Goal: Task Accomplishment & Management: Use online tool/utility

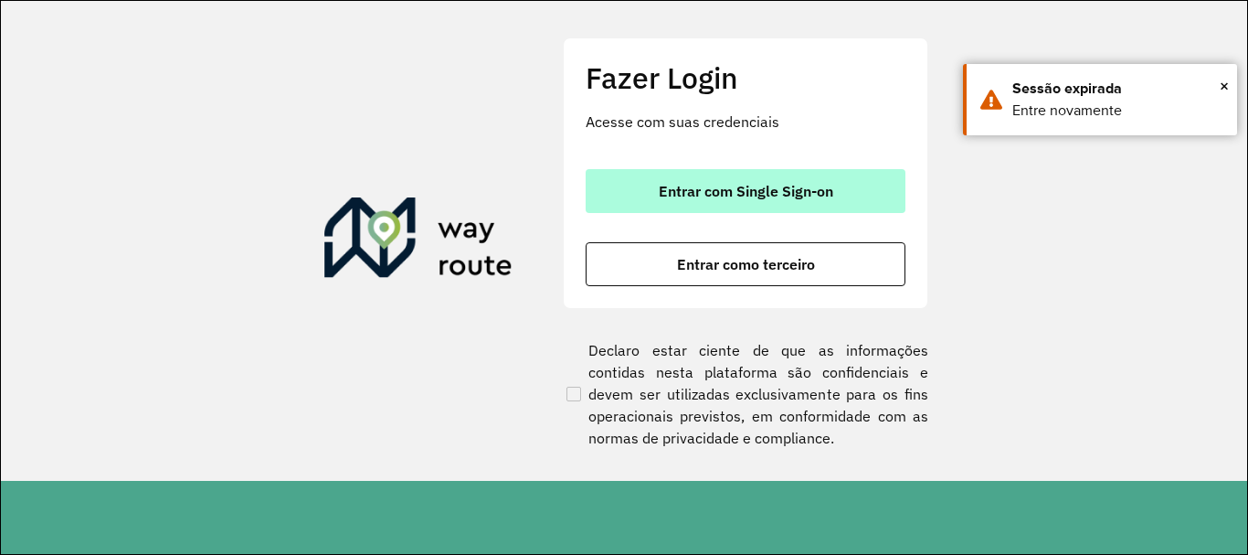
click at [799, 200] on button "Entrar com Single Sign-on" at bounding box center [746, 191] width 320 height 44
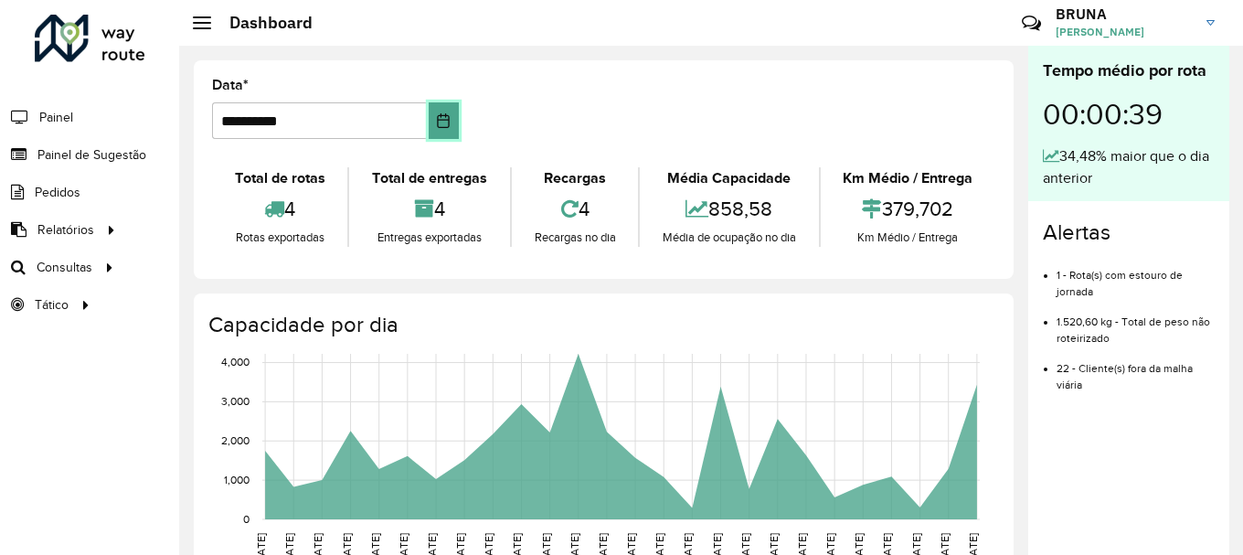
click at [429, 125] on button "Choose Date" at bounding box center [444, 120] width 30 height 37
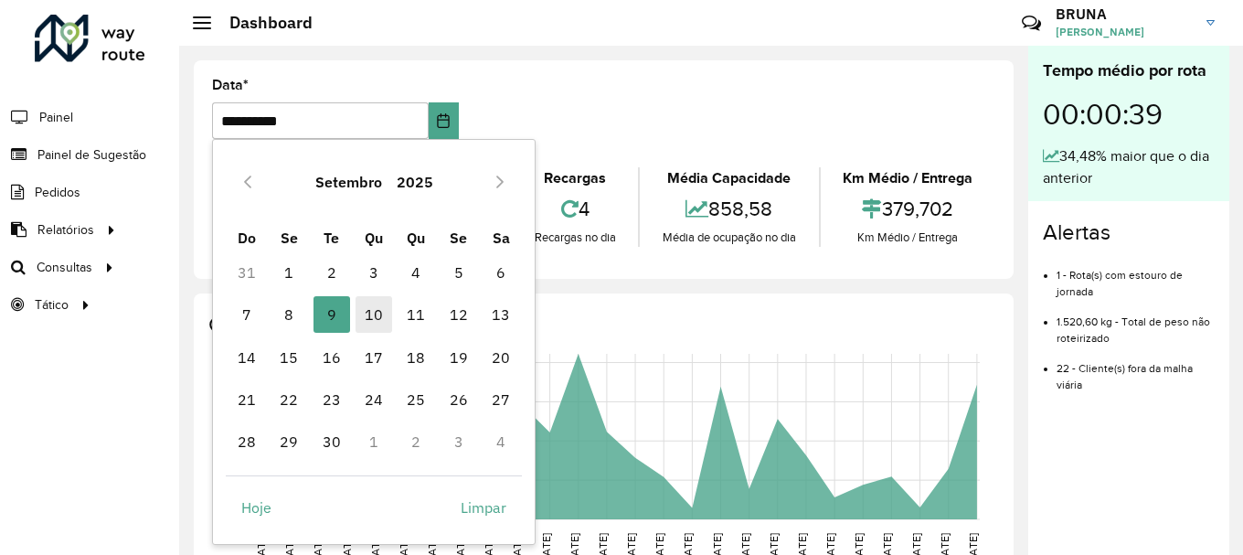
click at [374, 308] on span "10" at bounding box center [373, 314] width 37 height 37
type input "**********"
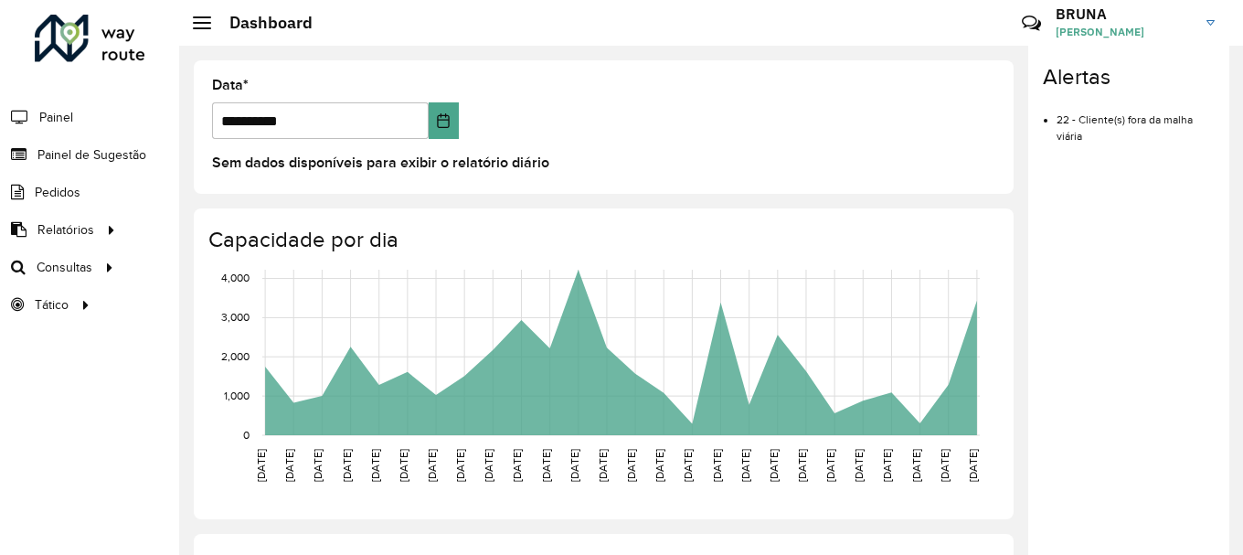
click at [632, 115] on formly-group "**********" at bounding box center [603, 116] width 805 height 75
click at [57, 122] on span "Painel" at bounding box center [57, 117] width 37 height 19
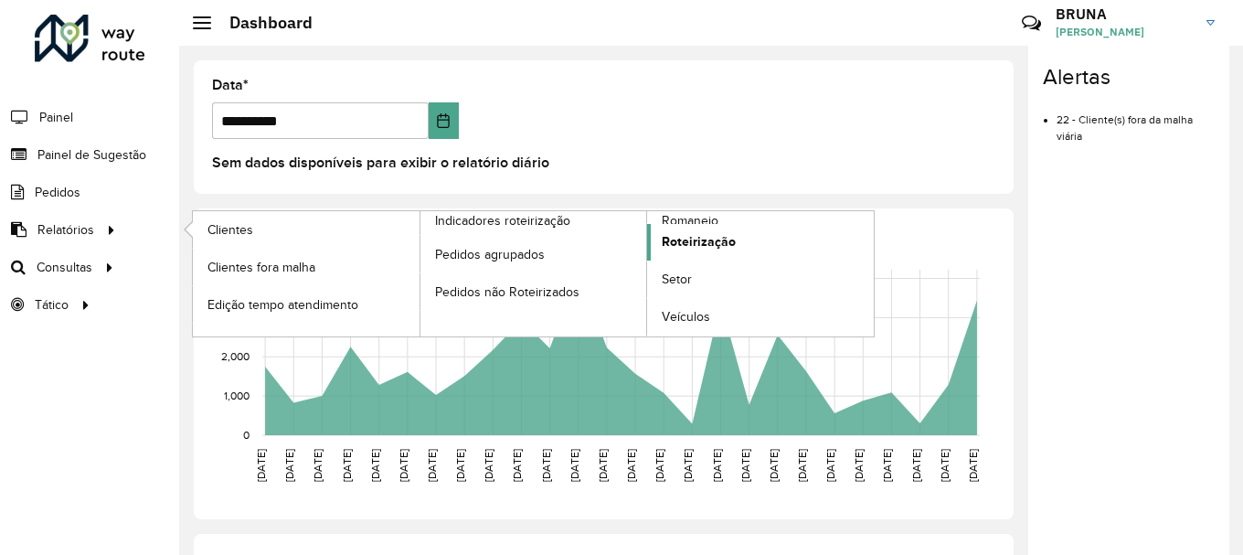
click at [692, 249] on span "Roteirização" at bounding box center [699, 241] width 74 height 19
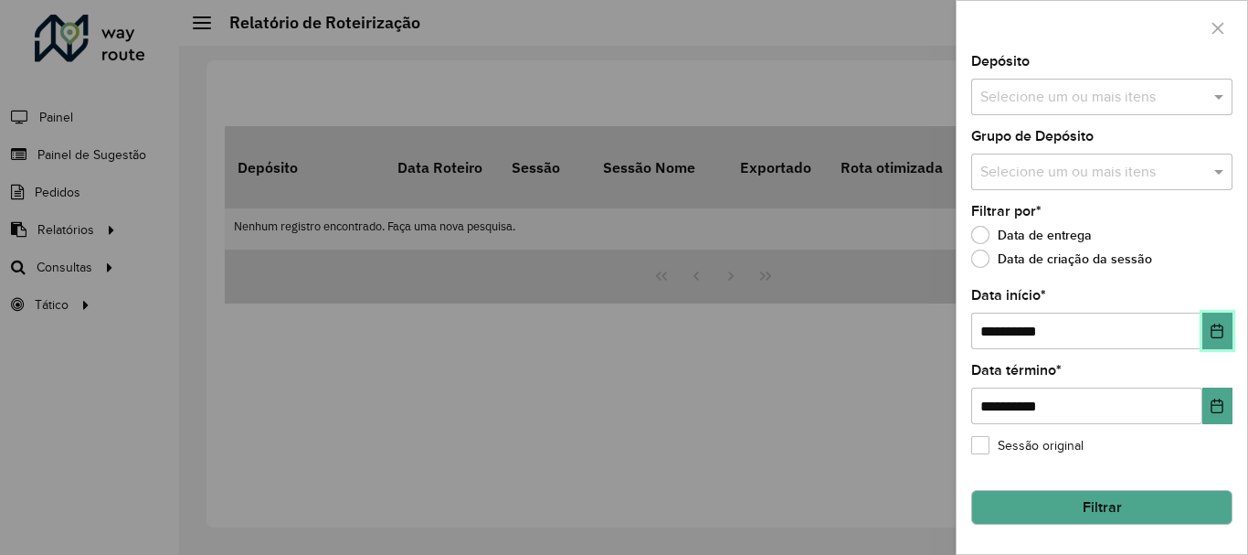
click at [1221, 330] on icon "Choose Date" at bounding box center [1218, 330] width 12 height 15
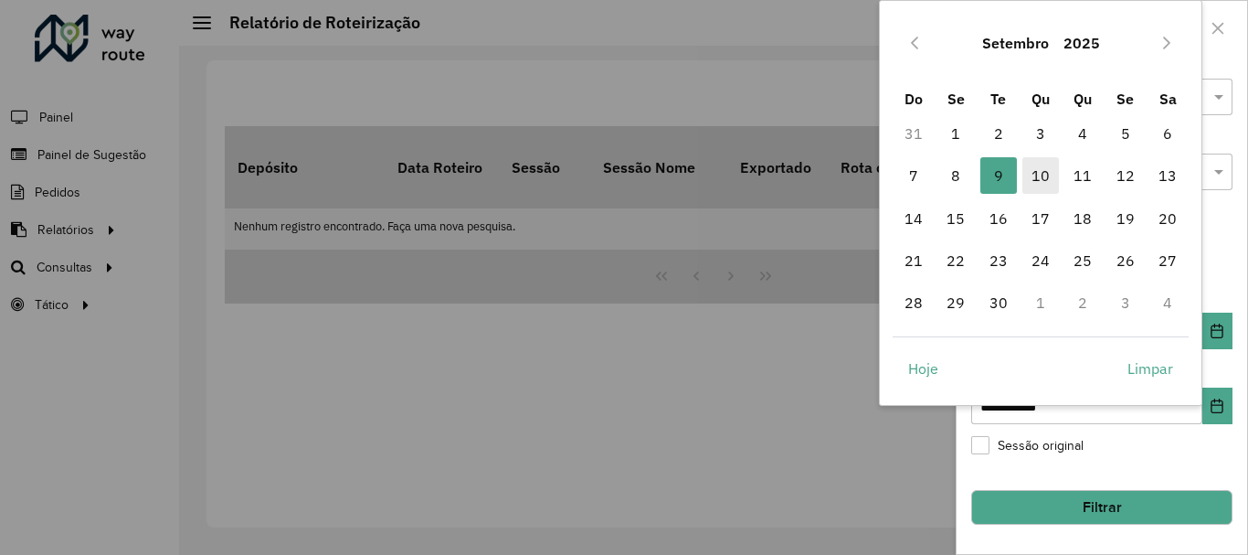
click at [1035, 186] on span "10" at bounding box center [1040, 175] width 37 height 37
type input "**********"
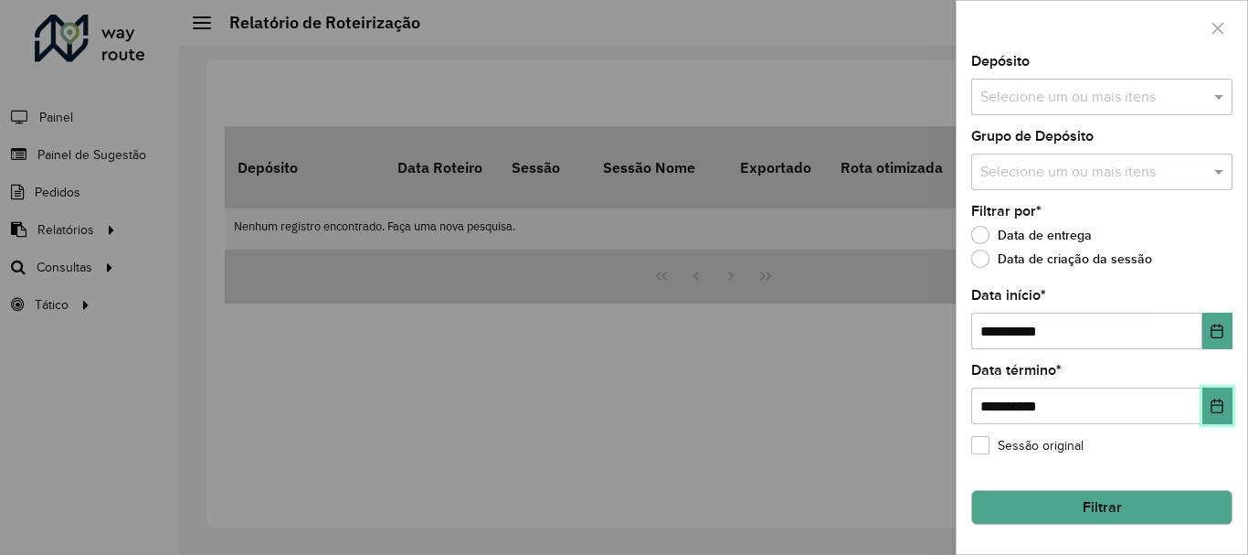
click at [1213, 407] on icon "Choose Date" at bounding box center [1217, 405] width 15 height 15
click at [1095, 505] on button "Filtrar" at bounding box center [1101, 507] width 261 height 35
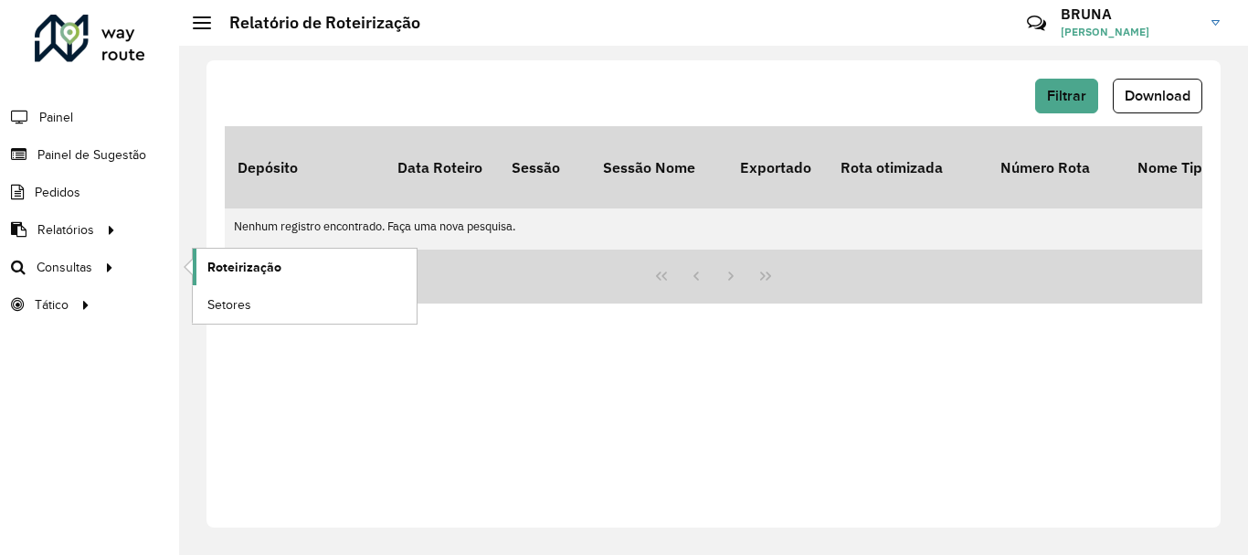
click at [298, 262] on link "Roteirização" at bounding box center [305, 267] width 224 height 37
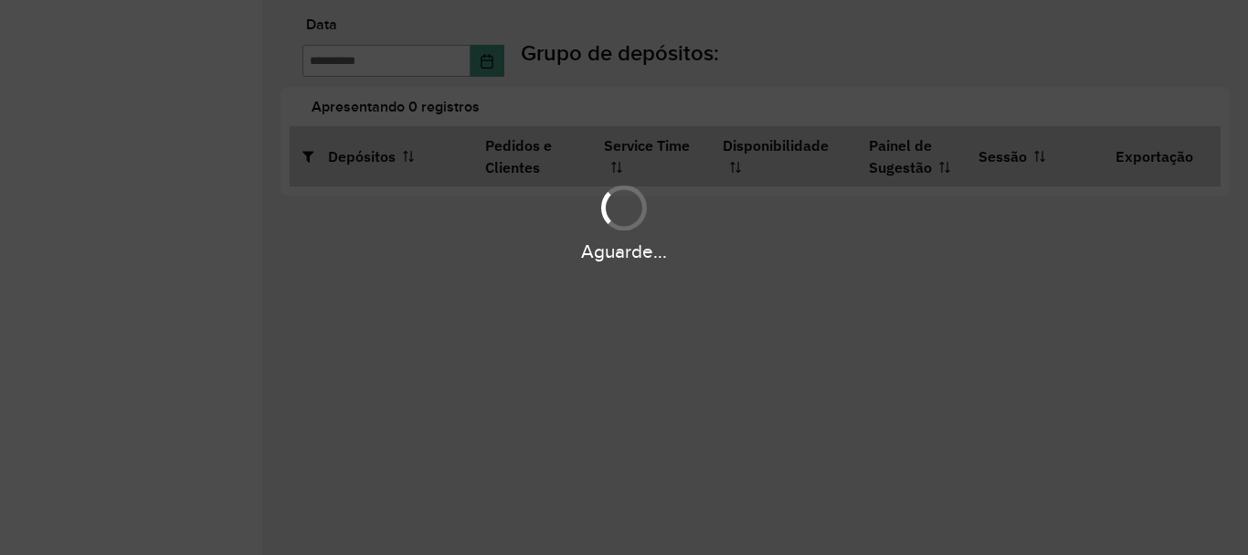
type input "**********"
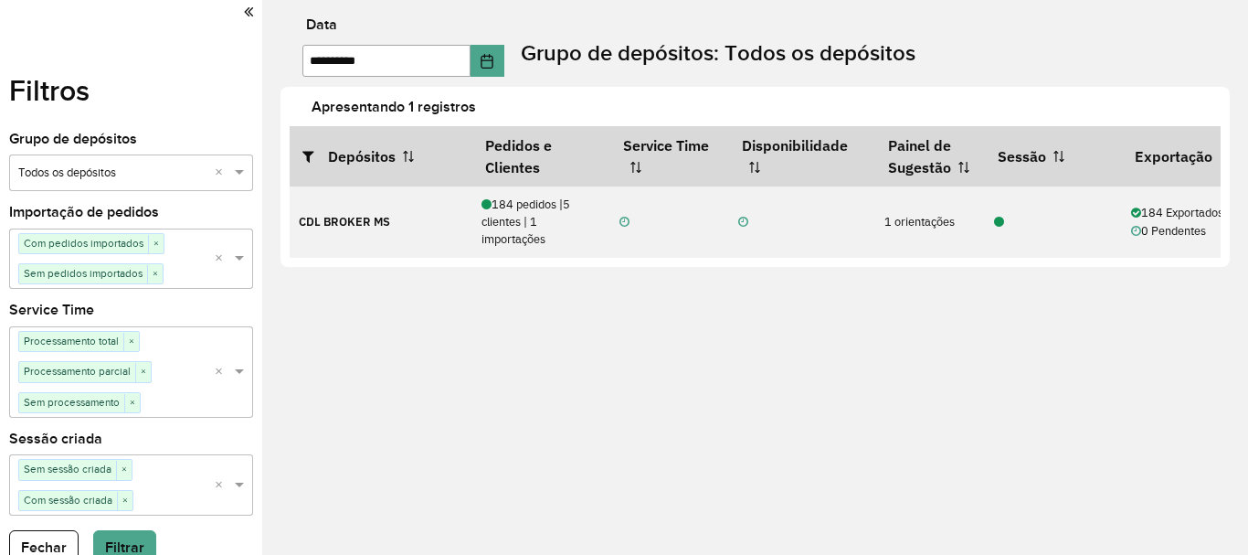
drag, startPoint x: 511, startPoint y: 270, endPoint x: 521, endPoint y: 263, distance: 11.9
click at [521, 263] on div "Apresentando 1 registros Depósitos Pedidos e Clientes Service Time Disponibilid…" at bounding box center [755, 177] width 949 height 181
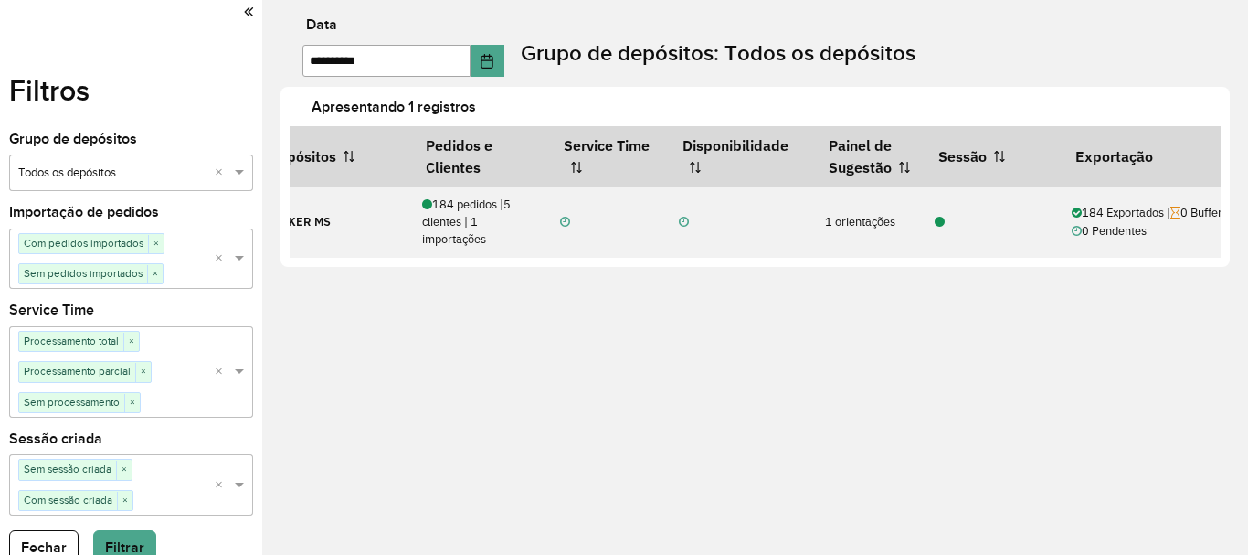
scroll to position [0, 84]
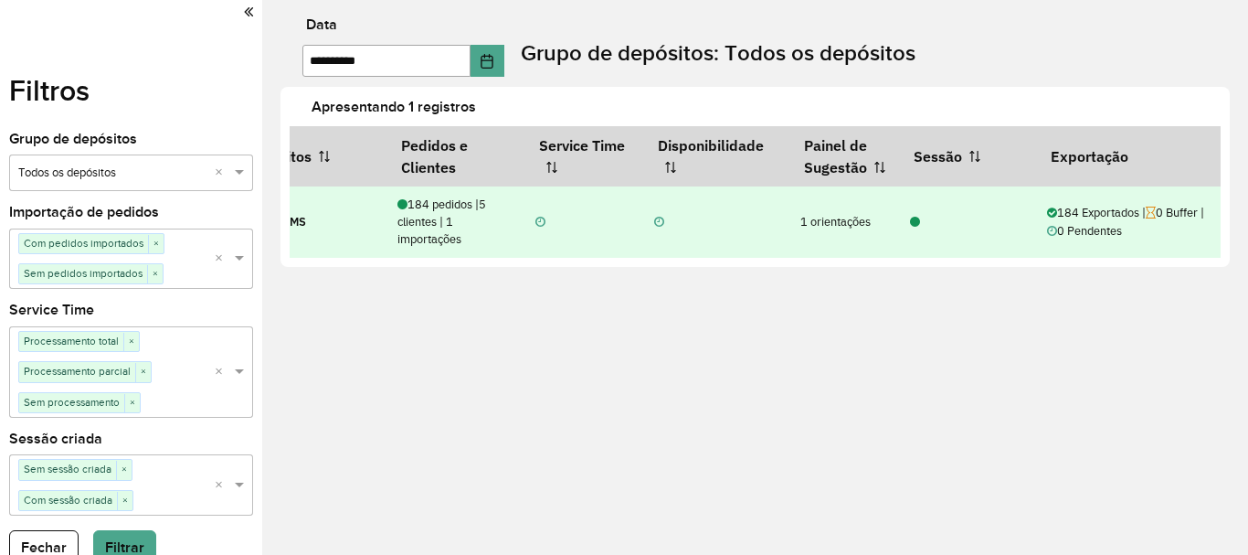
drag, startPoint x: 912, startPoint y: 231, endPoint x: 920, endPoint y: 209, distance: 23.4
click at [920, 209] on td at bounding box center [969, 221] width 137 height 71
drag, startPoint x: 910, startPoint y: 217, endPoint x: 846, endPoint y: 219, distance: 64.0
click at [846, 219] on tr "CDL BROKER MS 184 pedidos | 5 clientes | 1 importações 1 orientações 184 Export…" at bounding box center [713, 221] width 1015 height 71
click at [846, 219] on div "1 orientações" at bounding box center [845, 221] width 90 height 17
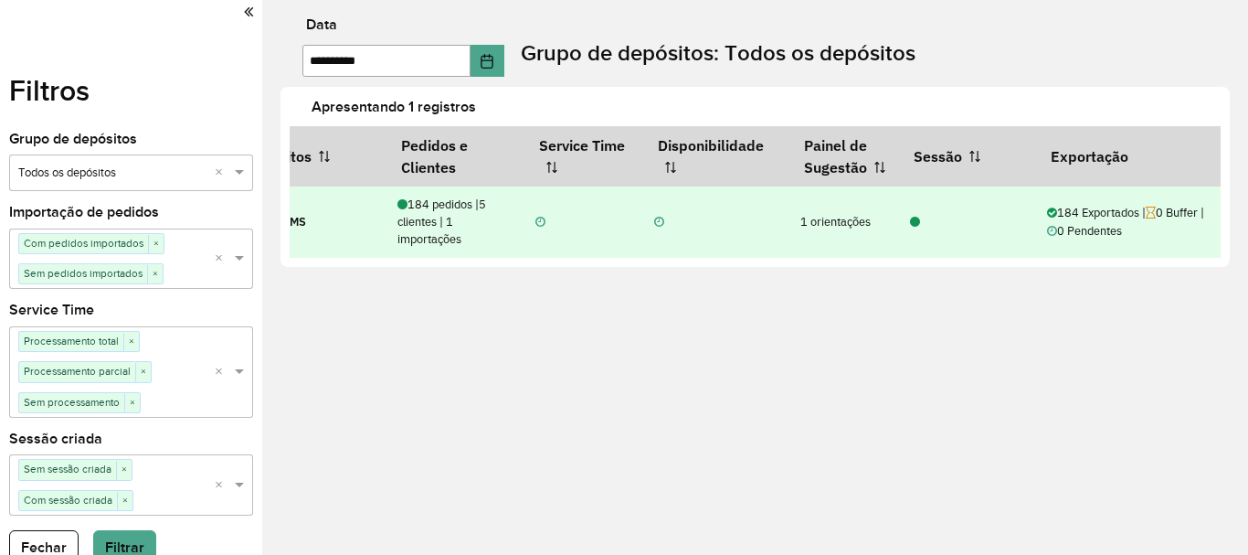
click at [846, 219] on div "1 orientações" at bounding box center [845, 221] width 90 height 17
drag, startPoint x: 924, startPoint y: 226, endPoint x: 915, endPoint y: 217, distance: 12.9
click at [915, 217] on div at bounding box center [969, 221] width 140 height 17
click at [915, 217] on icon at bounding box center [915, 223] width 10 height 12
click at [1116, 228] on span "0 Pendentes" at bounding box center [1084, 231] width 75 height 16
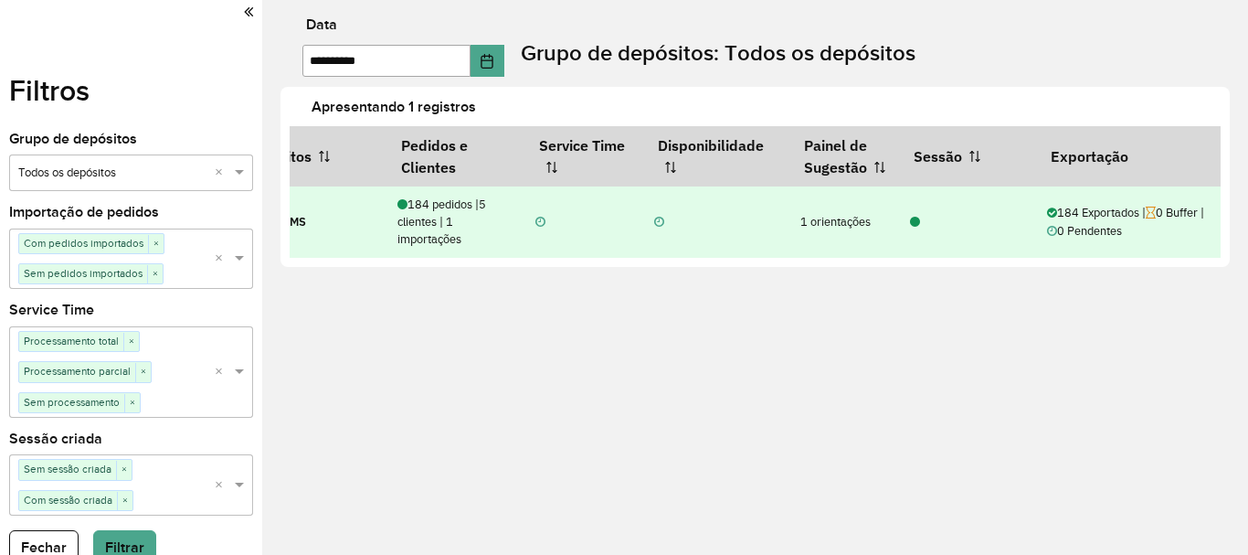
click at [1072, 209] on div "184 Exportados | 0 Buffer | 0 Pendentes" at bounding box center [1129, 221] width 164 height 35
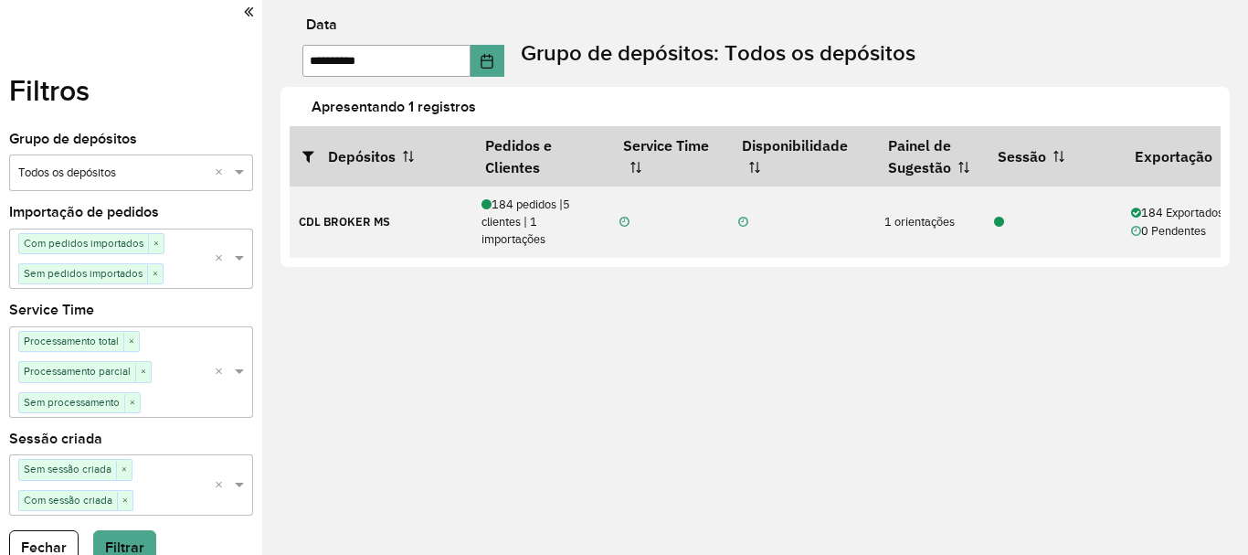
scroll to position [10, 0]
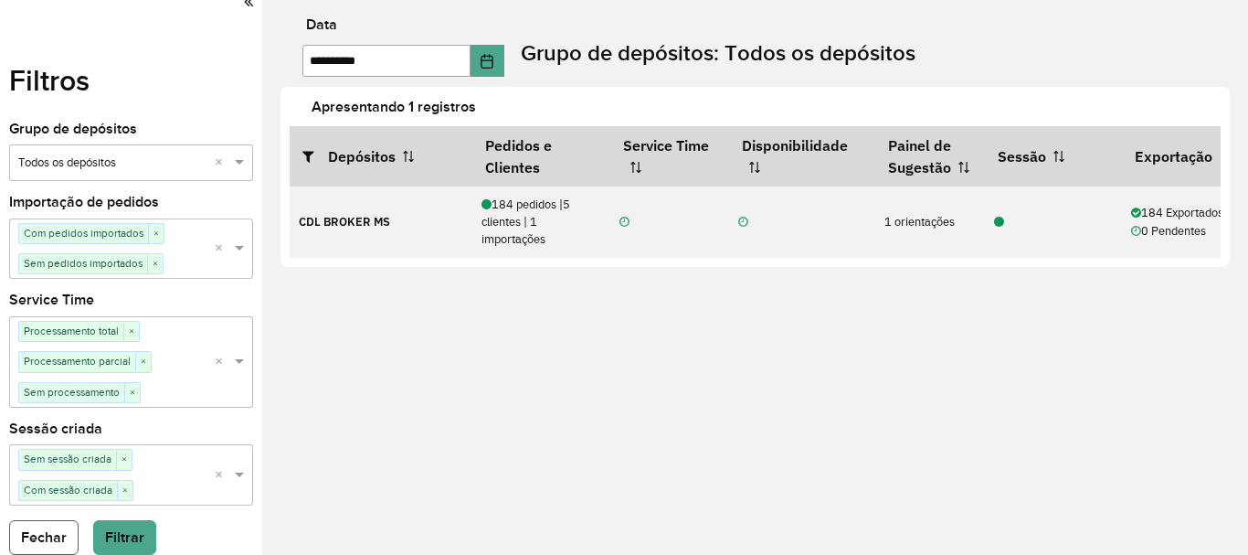
click at [44, 543] on button "Fechar" at bounding box center [43, 537] width 69 height 35
